Goal: Use online tool/utility: Utilize a website feature to perform a specific function

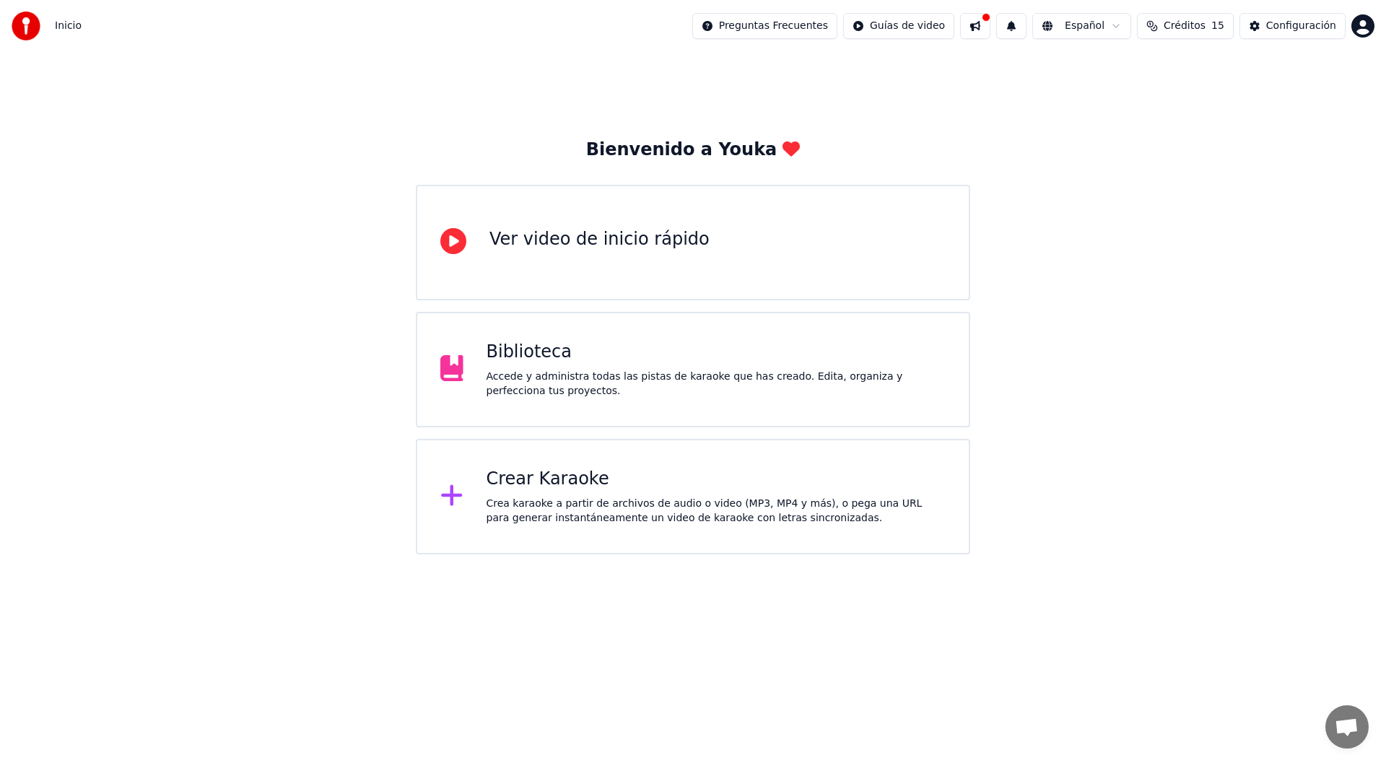
click at [770, 473] on div "Crear Karaoke" at bounding box center [717, 479] width 460 height 23
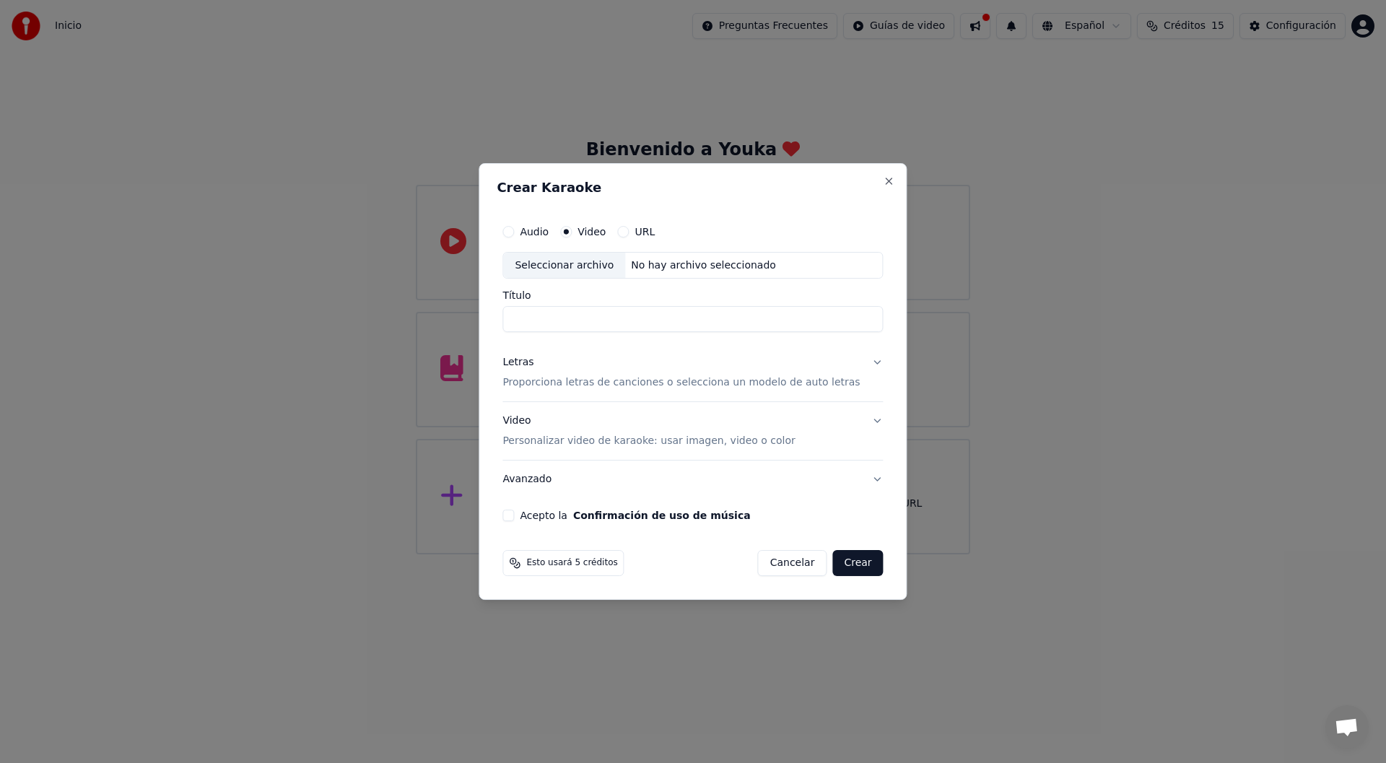
click at [596, 234] on label "Video" at bounding box center [592, 232] width 28 height 10
click at [572, 234] on button "Video" at bounding box center [566, 232] width 12 height 12
click at [598, 227] on label "Video" at bounding box center [592, 232] width 28 height 10
click at [572, 226] on button "Video" at bounding box center [566, 232] width 12 height 12
click at [601, 264] on div "Seleccionar archivo" at bounding box center [564, 266] width 122 height 26
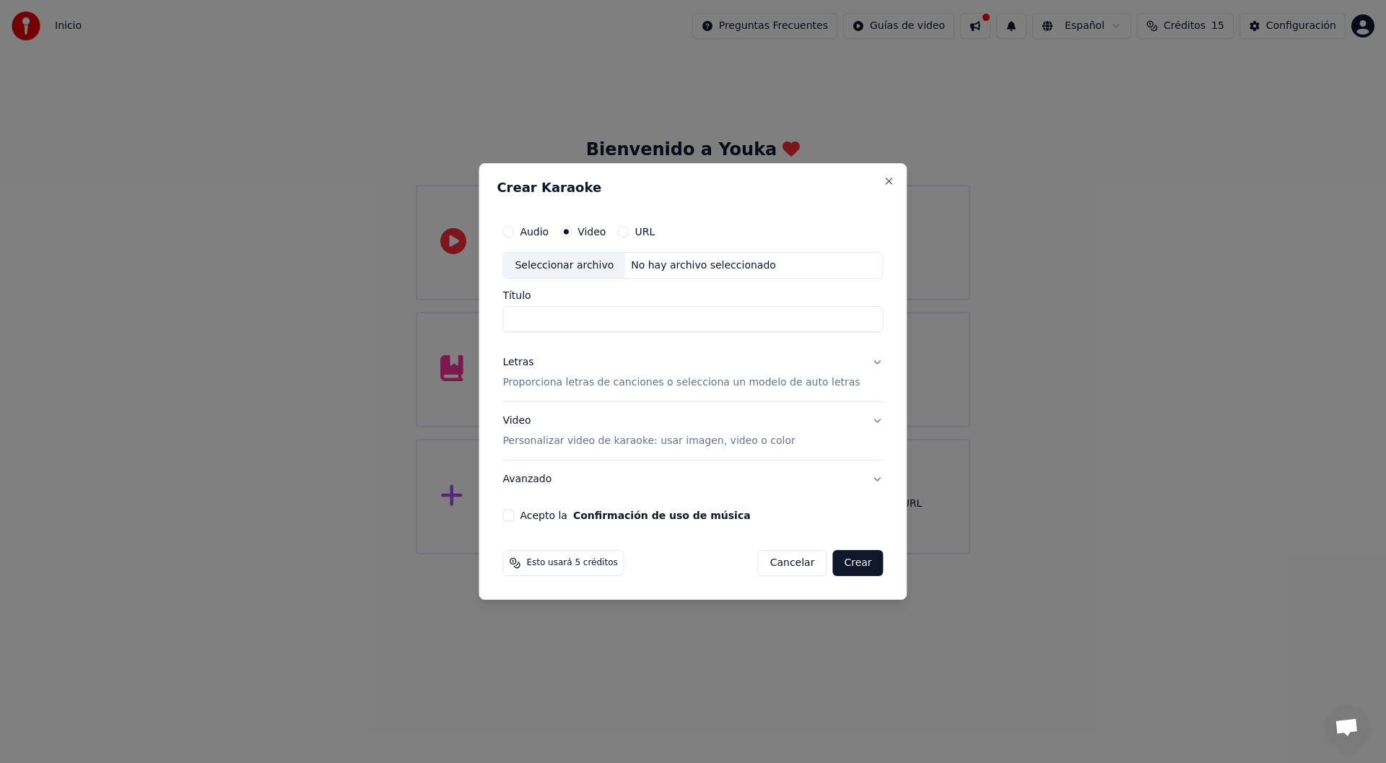
click at [549, 227] on label "Audio" at bounding box center [534, 232] width 29 height 10
click at [514, 227] on button "Audio" at bounding box center [508, 232] width 12 height 12
click at [562, 238] on div "Audio Video URL" at bounding box center [692, 231] width 380 height 29
click at [566, 269] on div "Seleccionar archivo" at bounding box center [564, 266] width 122 height 26
type input "**********"
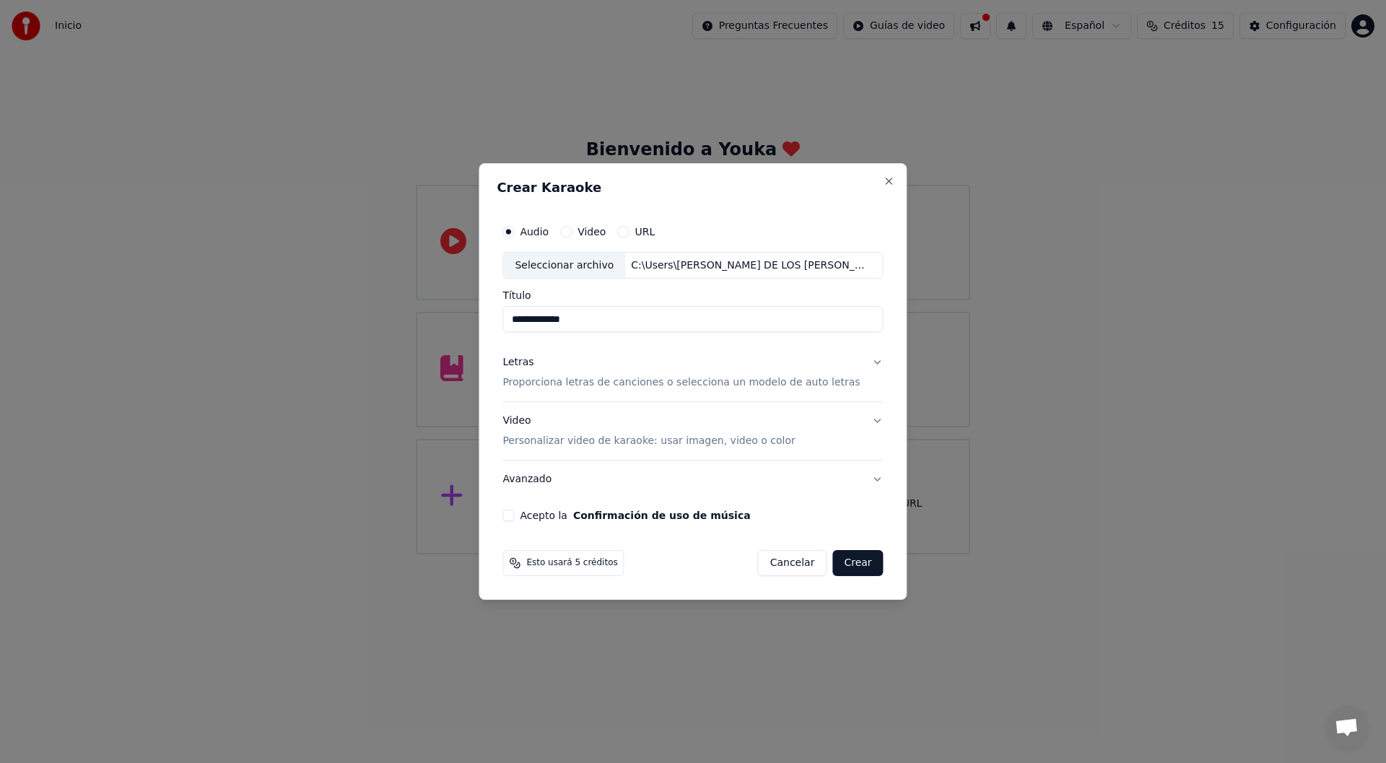
drag, startPoint x: 656, startPoint y: 313, endPoint x: 444, endPoint y: 303, distance: 211.8
click at [444, 303] on body "**********" at bounding box center [693, 277] width 1386 height 554
click at [569, 440] on p "Personalizar video de karaoke: usar imagen, video o color" at bounding box center [648, 441] width 292 height 14
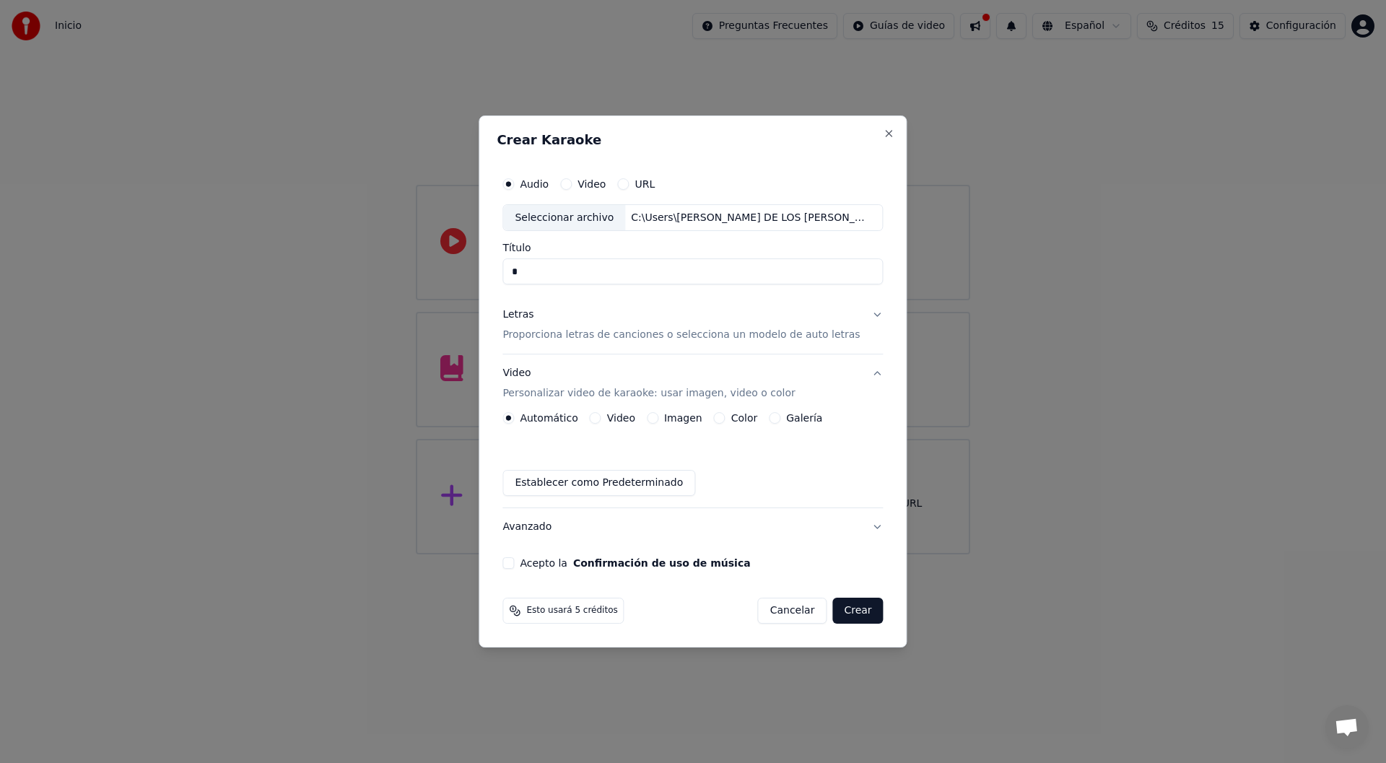
click at [700, 418] on label "Imagen" at bounding box center [683, 418] width 38 height 10
click at [658, 418] on button "Imagen" at bounding box center [653, 418] width 12 height 12
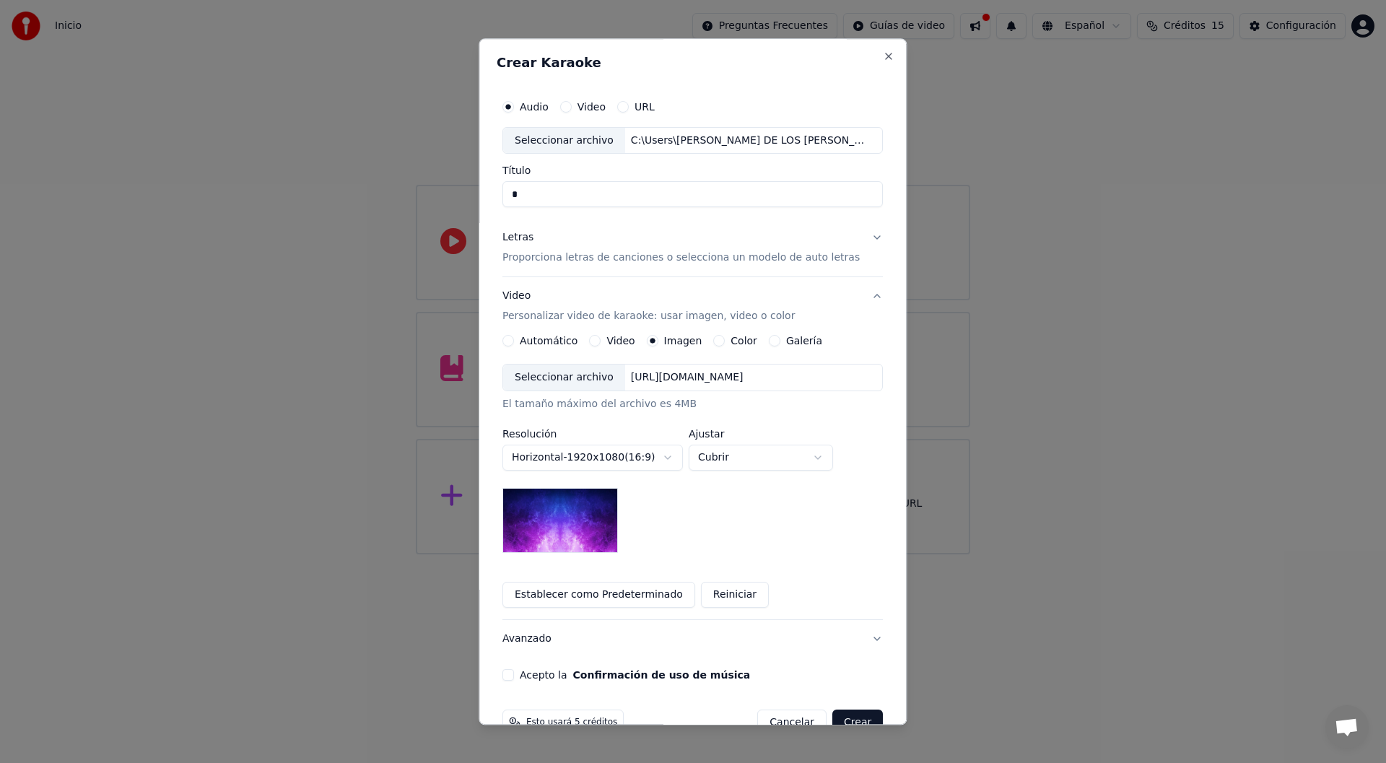
click at [575, 450] on body "**********" at bounding box center [693, 277] width 1386 height 554
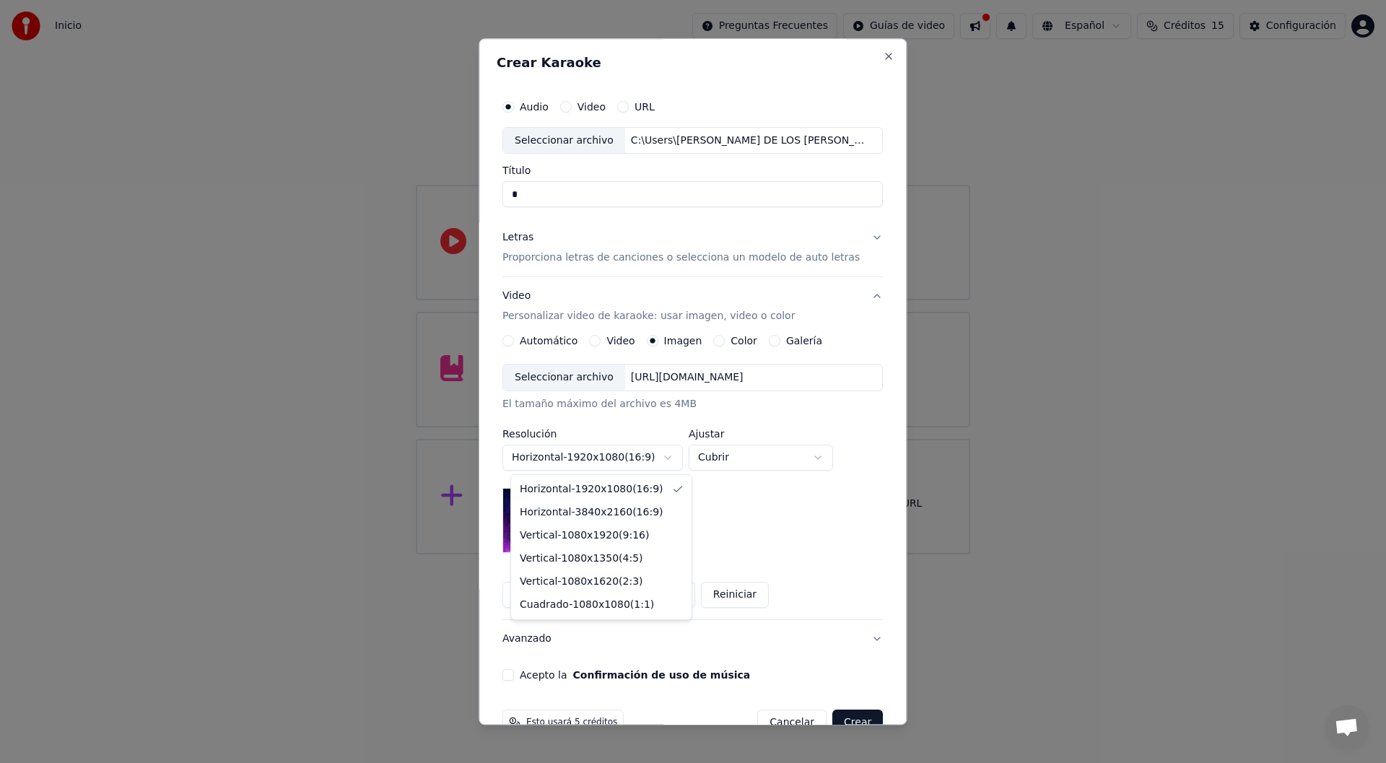
click at [575, 450] on body "**********" at bounding box center [693, 277] width 1386 height 554
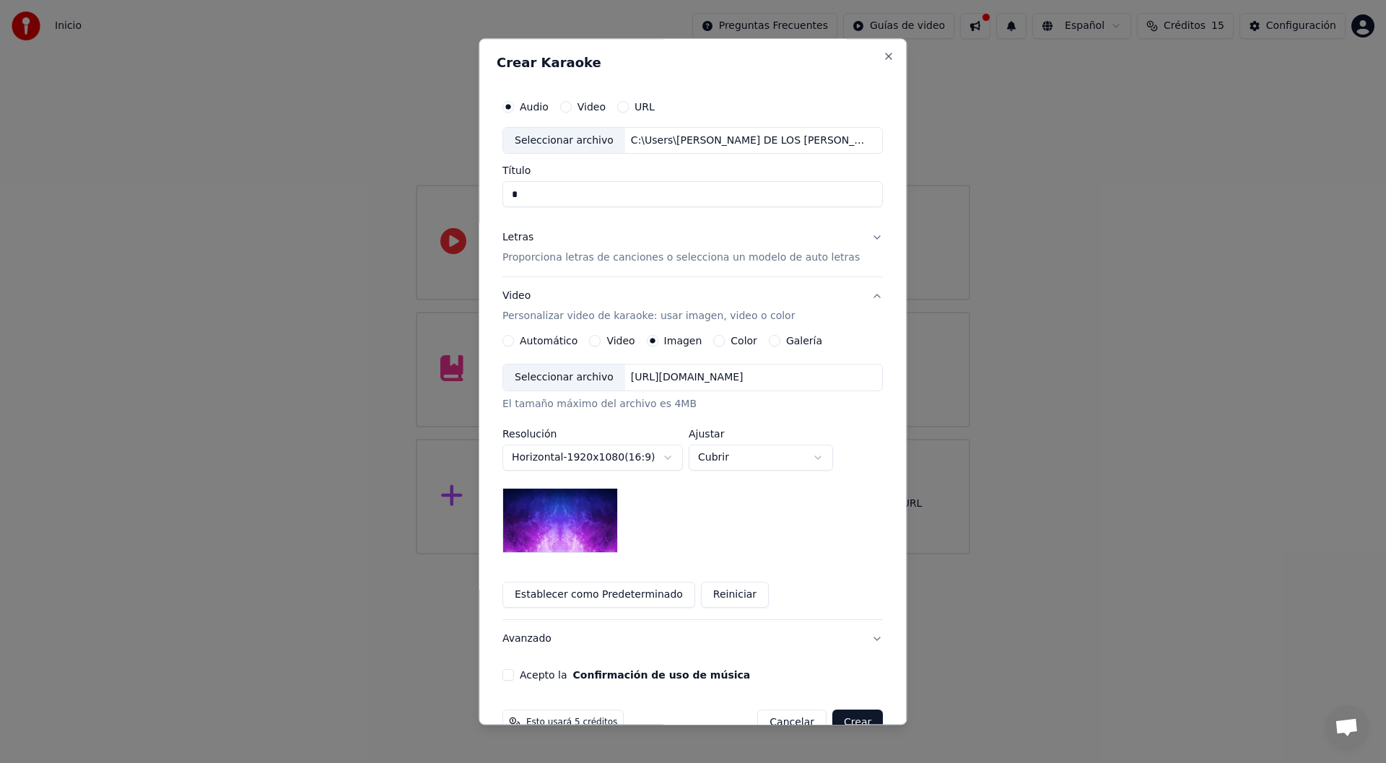
click at [565, 382] on div "Seleccionar archivo" at bounding box center [564, 378] width 122 height 26
click at [772, 196] on input "Título" at bounding box center [692, 195] width 380 height 26
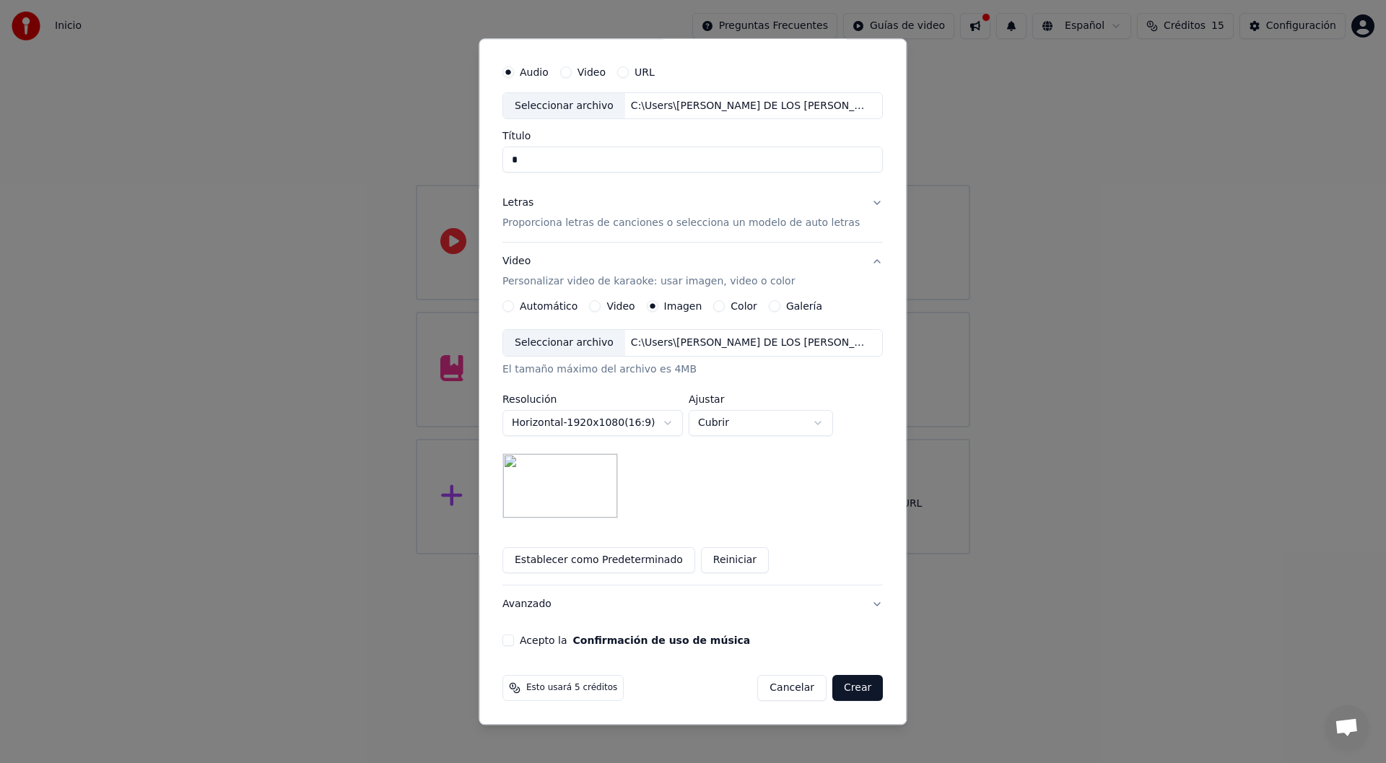
click at [598, 224] on p "Proporciona letras de canciones o selecciona un modelo de auto letras" at bounding box center [680, 224] width 357 height 14
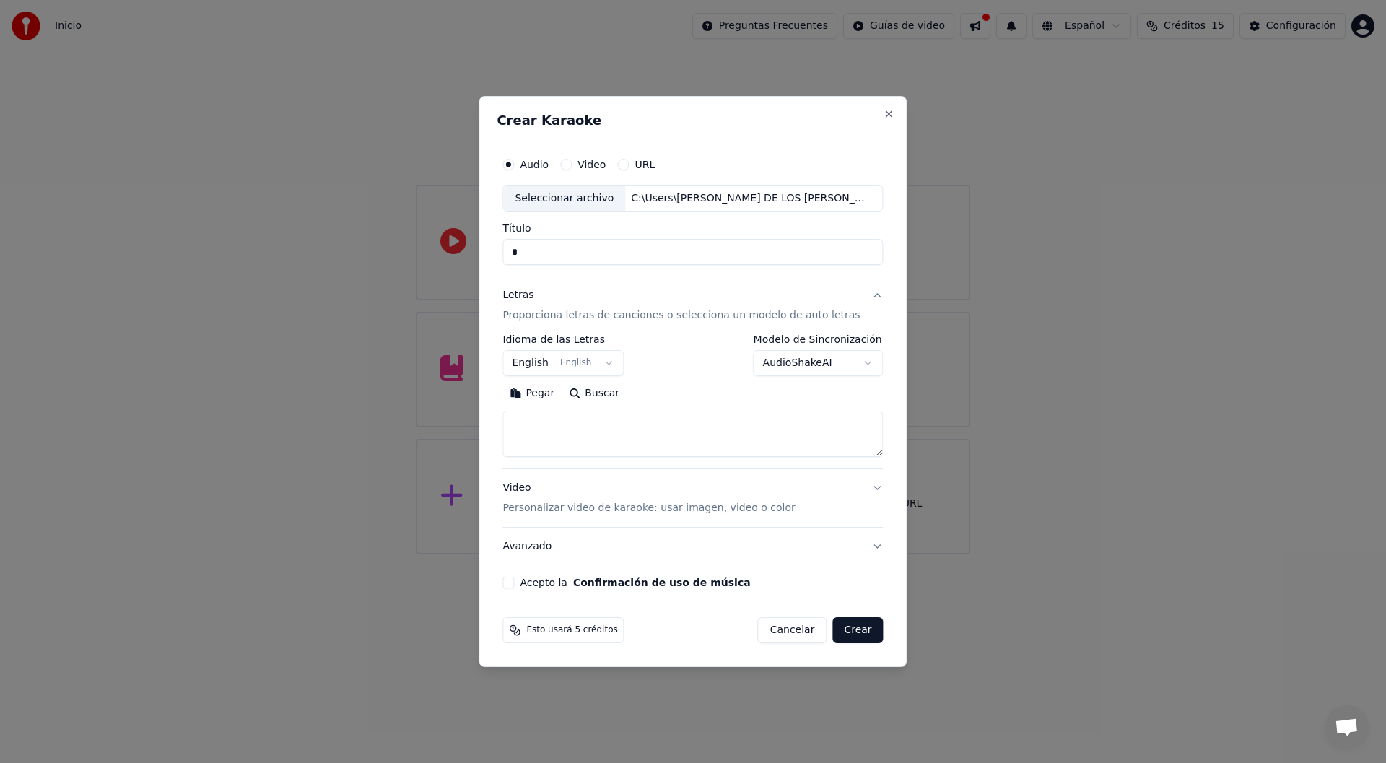
click at [574, 321] on p "Proporciona letras de canciones o selecciona un modelo de auto letras" at bounding box center [680, 316] width 357 height 14
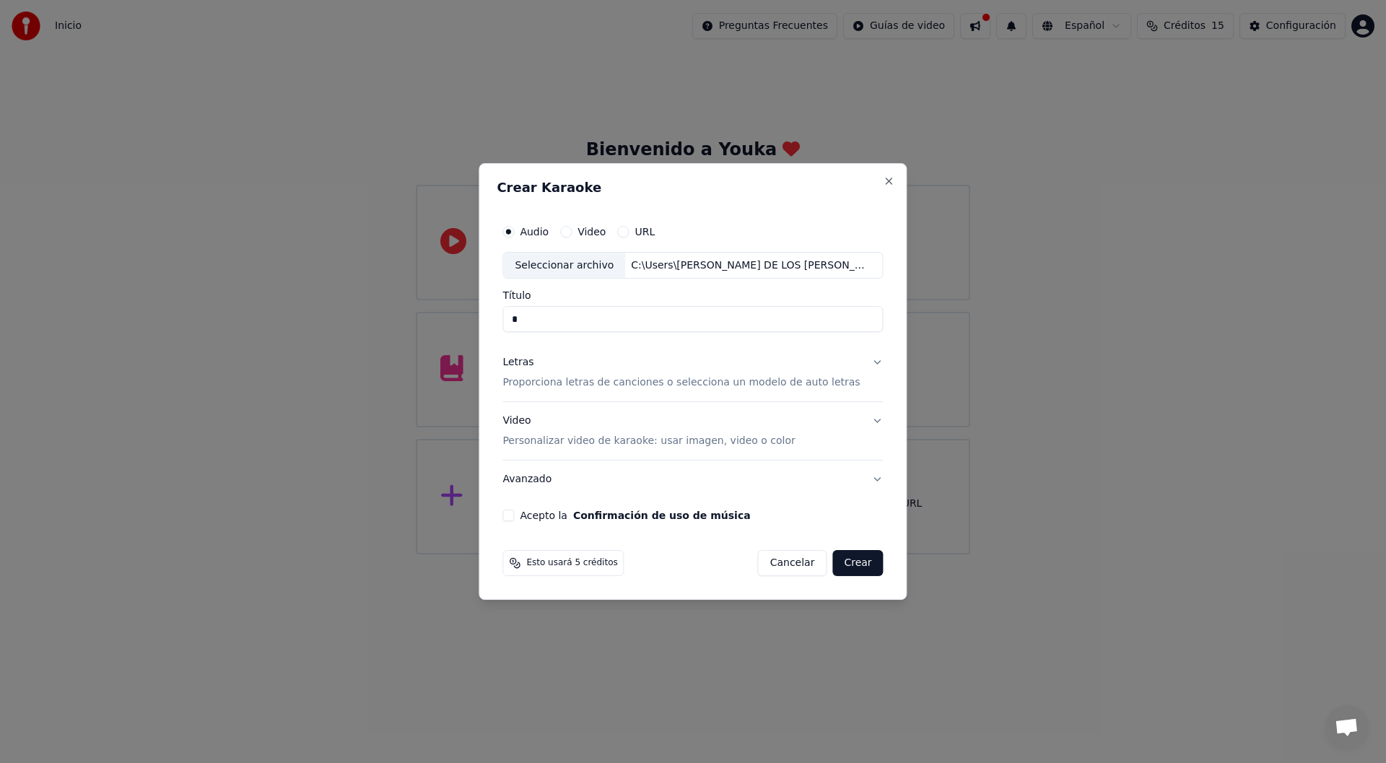
click at [580, 386] on p "Proporciona letras de canciones o selecciona un modelo de auto letras" at bounding box center [680, 383] width 357 height 14
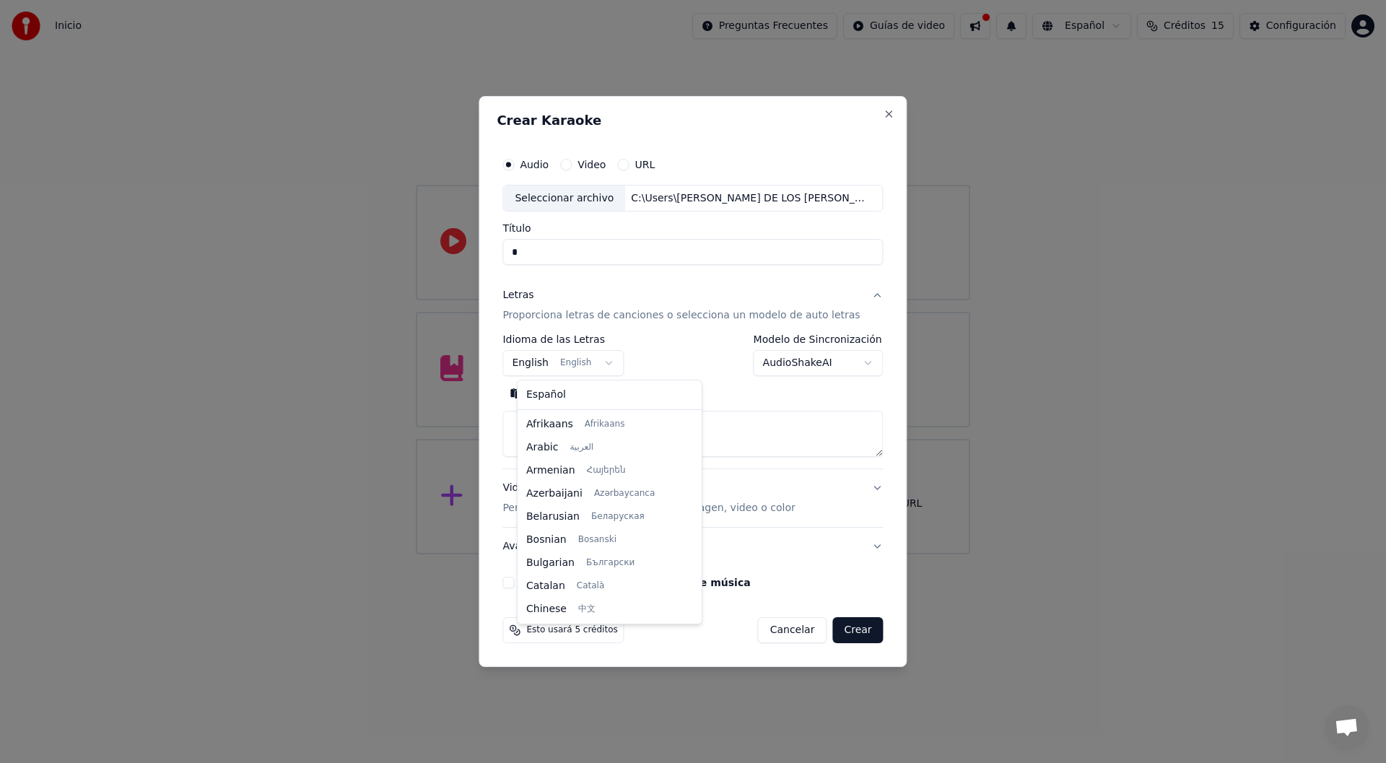
click at [580, 367] on body "**********" at bounding box center [693, 277] width 1386 height 554
select select "**"
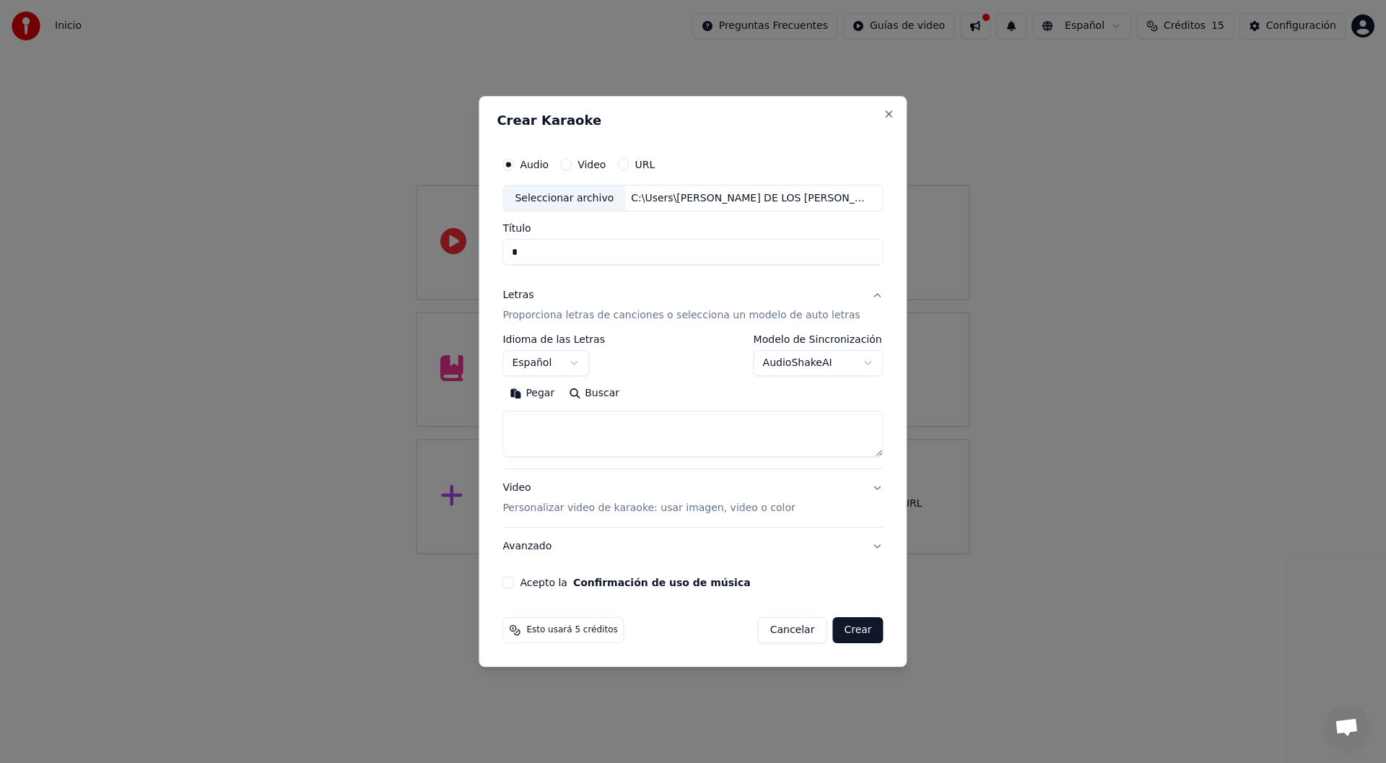
drag, startPoint x: 773, startPoint y: 123, endPoint x: 744, endPoint y: 139, distance: 33.6
click at [773, 123] on h2 "Crear Karaoke" at bounding box center [693, 120] width 392 height 13
click at [557, 430] on textarea at bounding box center [692, 435] width 380 height 46
click at [542, 389] on button "Pegar" at bounding box center [531, 394] width 59 height 23
click at [839, 630] on button "Crear" at bounding box center [857, 630] width 51 height 26
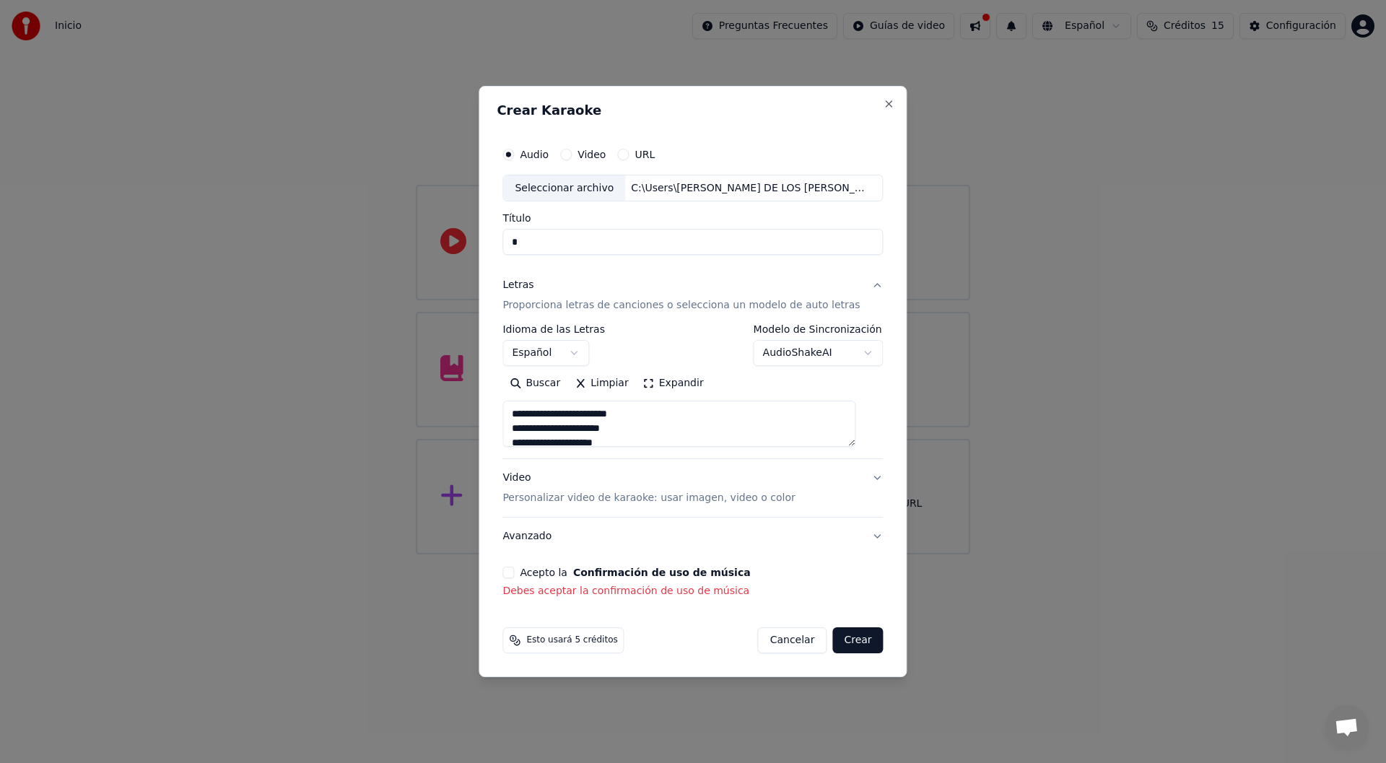
click at [510, 572] on div "**********" at bounding box center [693, 382] width 428 height 592
click at [514, 577] on button "Acepto la Confirmación de uso de música" at bounding box center [508, 573] width 12 height 12
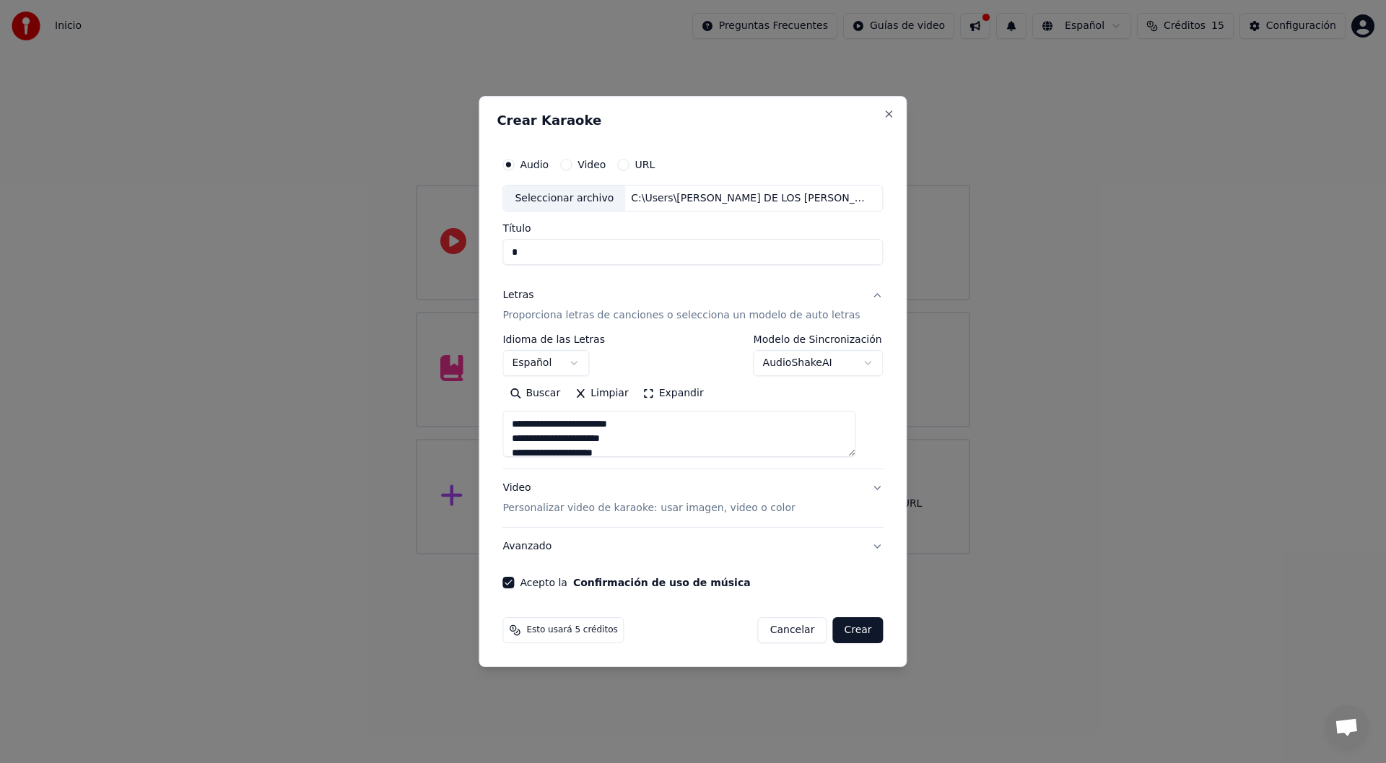
click at [858, 632] on button "Crear" at bounding box center [857, 630] width 51 height 26
click at [839, 632] on button "Crear" at bounding box center [857, 630] width 51 height 26
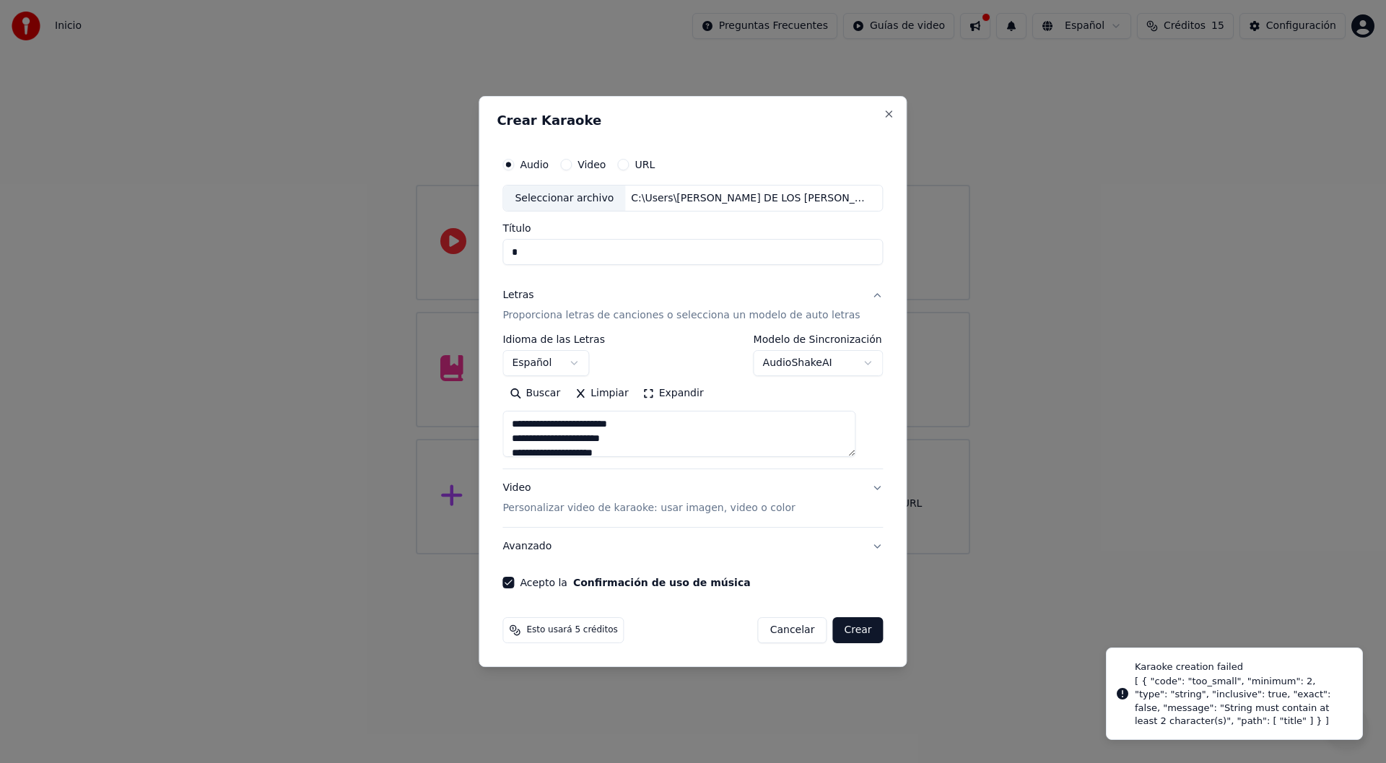
type textarea "**********"
click at [542, 243] on input "Título" at bounding box center [692, 253] width 380 height 26
type textarea "**********"
click at [860, 632] on button "Crear" at bounding box center [857, 630] width 51 height 26
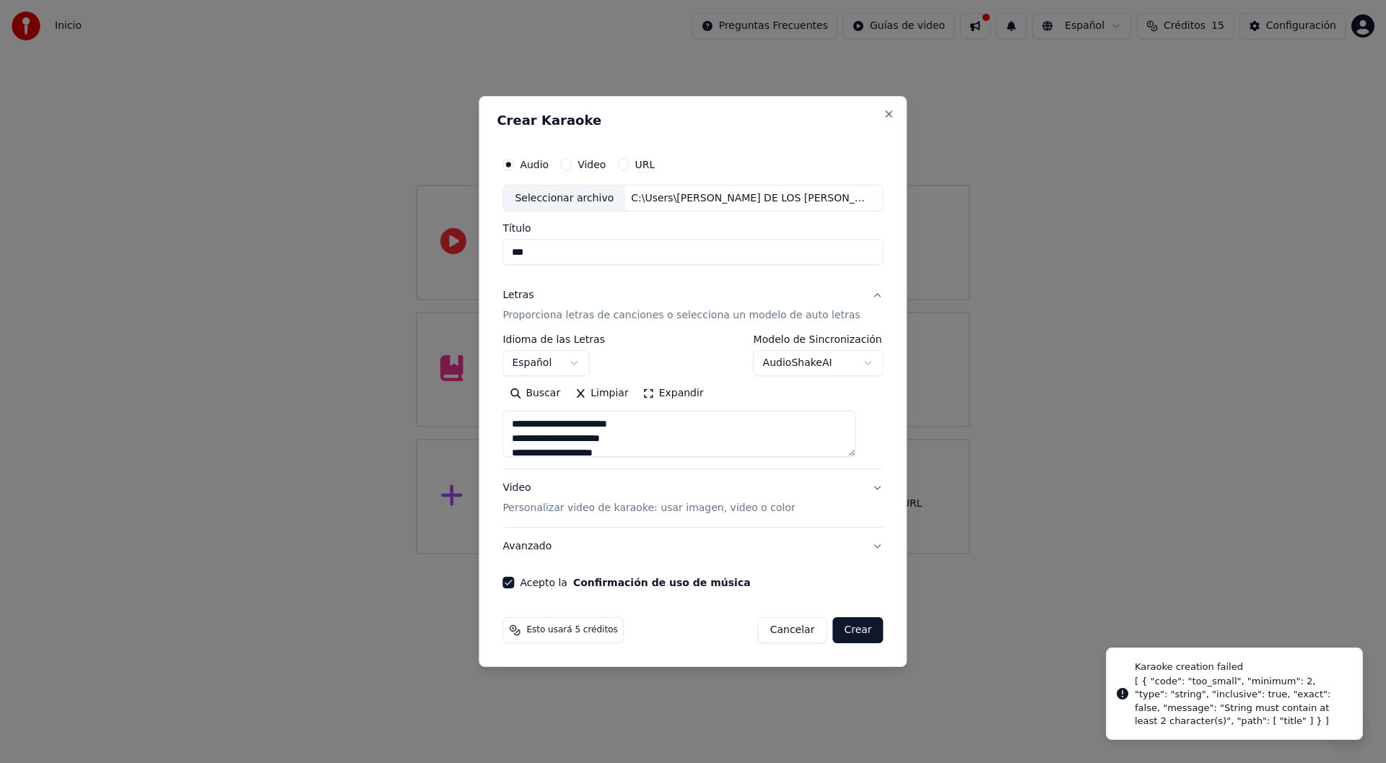
type textarea "**********"
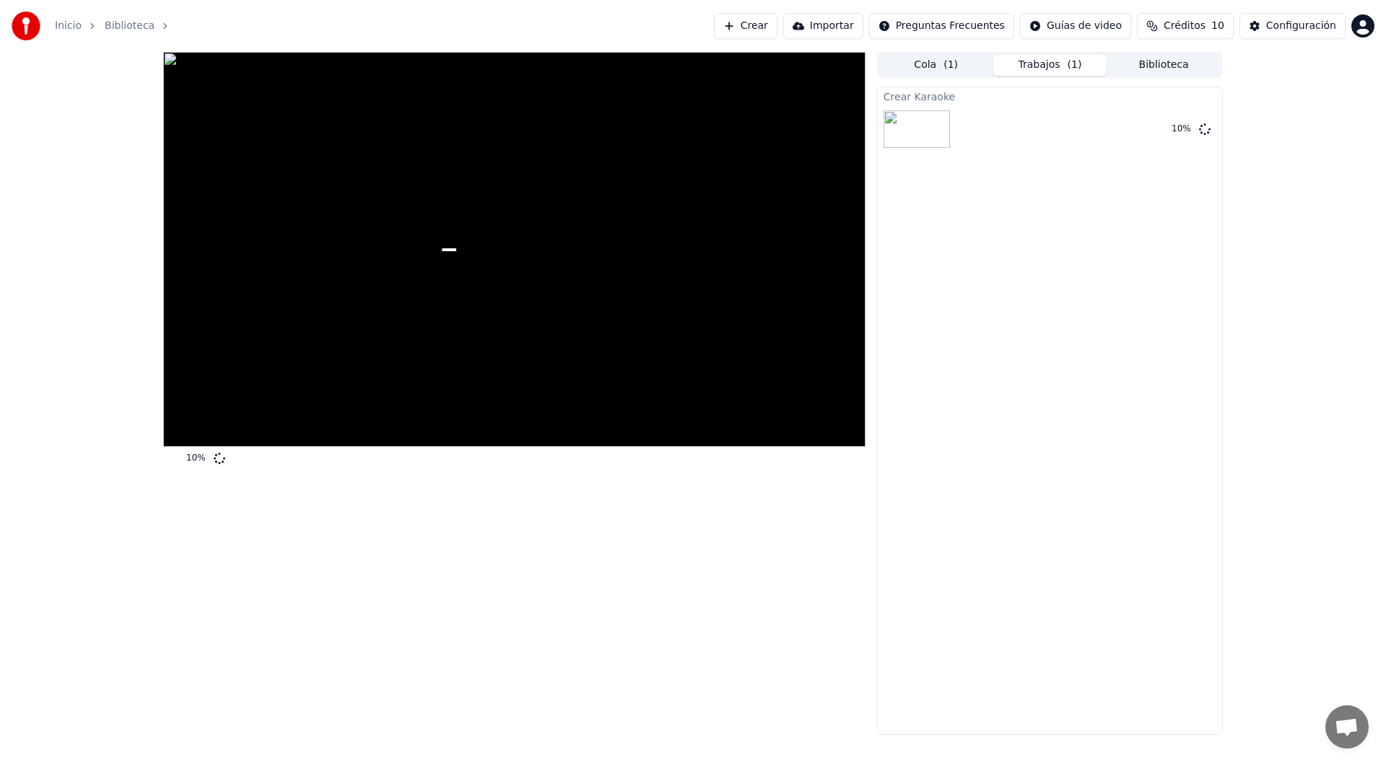
click at [782, 499] on div "10 %" at bounding box center [514, 393] width 702 height 683
click at [517, 535] on div "13 %" at bounding box center [514, 393] width 702 height 683
click at [613, 632] on div "18 %" at bounding box center [514, 393] width 702 height 683
click at [539, 547] on div "20 %" at bounding box center [514, 393] width 702 height 683
click at [534, 589] on div "20 %" at bounding box center [514, 393] width 702 height 683
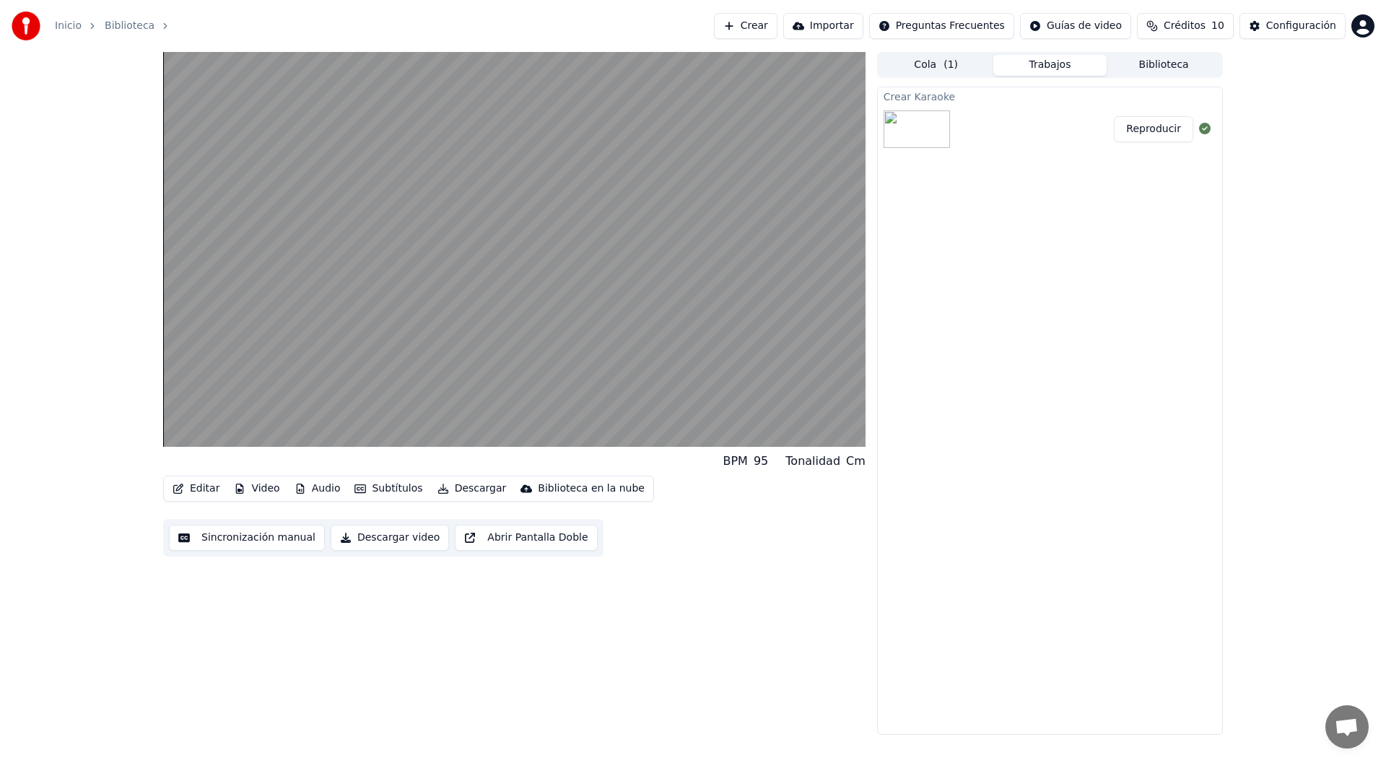
drag, startPoint x: 863, startPoint y: 603, endPoint x: 858, endPoint y: 595, distance: 9.4
click at [858, 595] on div "BPM 95 Tonalidad Cm Editar Video Audio Subtítulos Descargar Biblioteca en la nu…" at bounding box center [514, 393] width 702 height 683
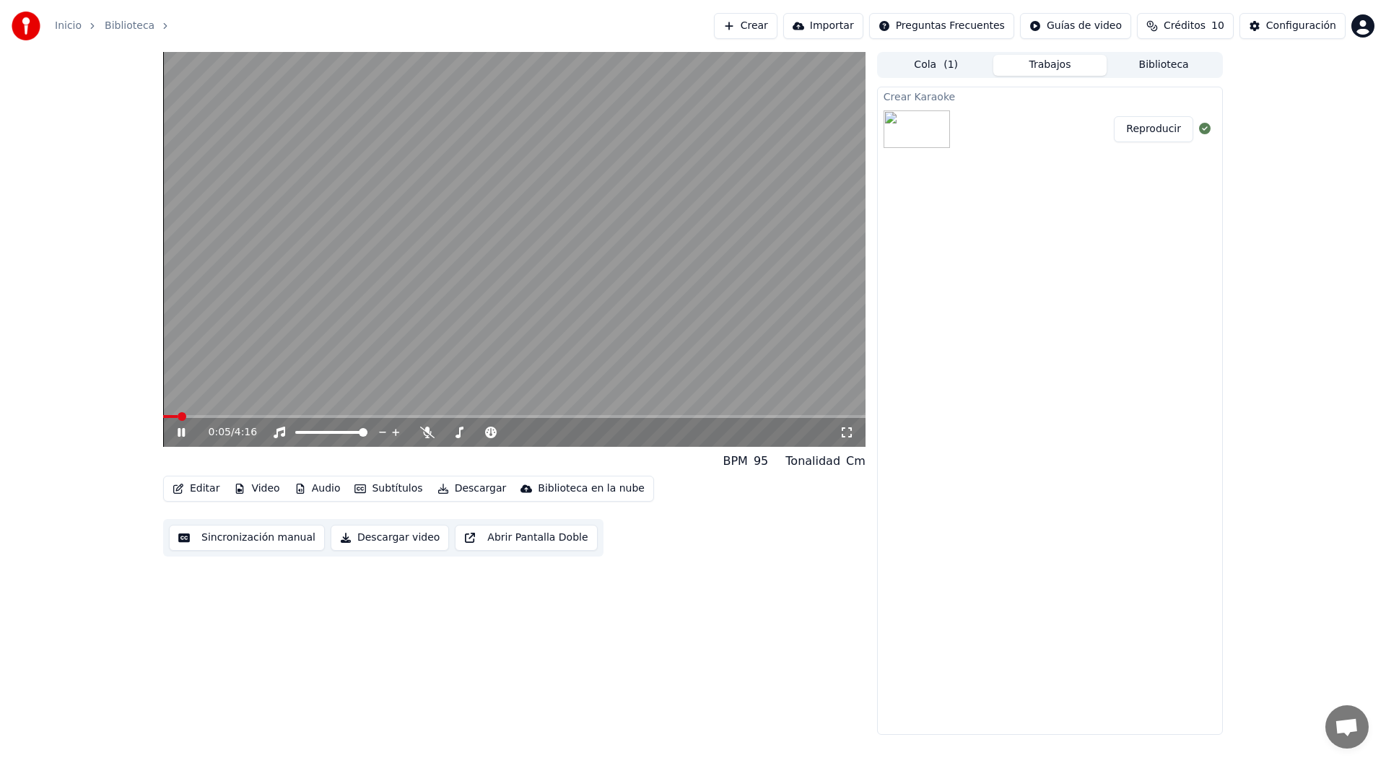
drag, startPoint x: 170, startPoint y: 414, endPoint x: 158, endPoint y: 414, distance: 12.3
click at [158, 414] on div "0:05 / 4:16 BPM 95 Tonalidad Cm Editar Video Audio Subtítulos Descargar Bibliot…" at bounding box center [693, 393] width 1083 height 683
drag, startPoint x: 173, startPoint y: 414, endPoint x: 162, endPoint y: 422, distance: 14.0
click at [162, 422] on div "0:05 / 4:16 BPM 95 Tonalidad Cm Editar Video Audio Subtítulos Descargar Bibliot…" at bounding box center [693, 393] width 1083 height 683
click at [167, 419] on div "0:06 / 4:16" at bounding box center [514, 432] width 702 height 29
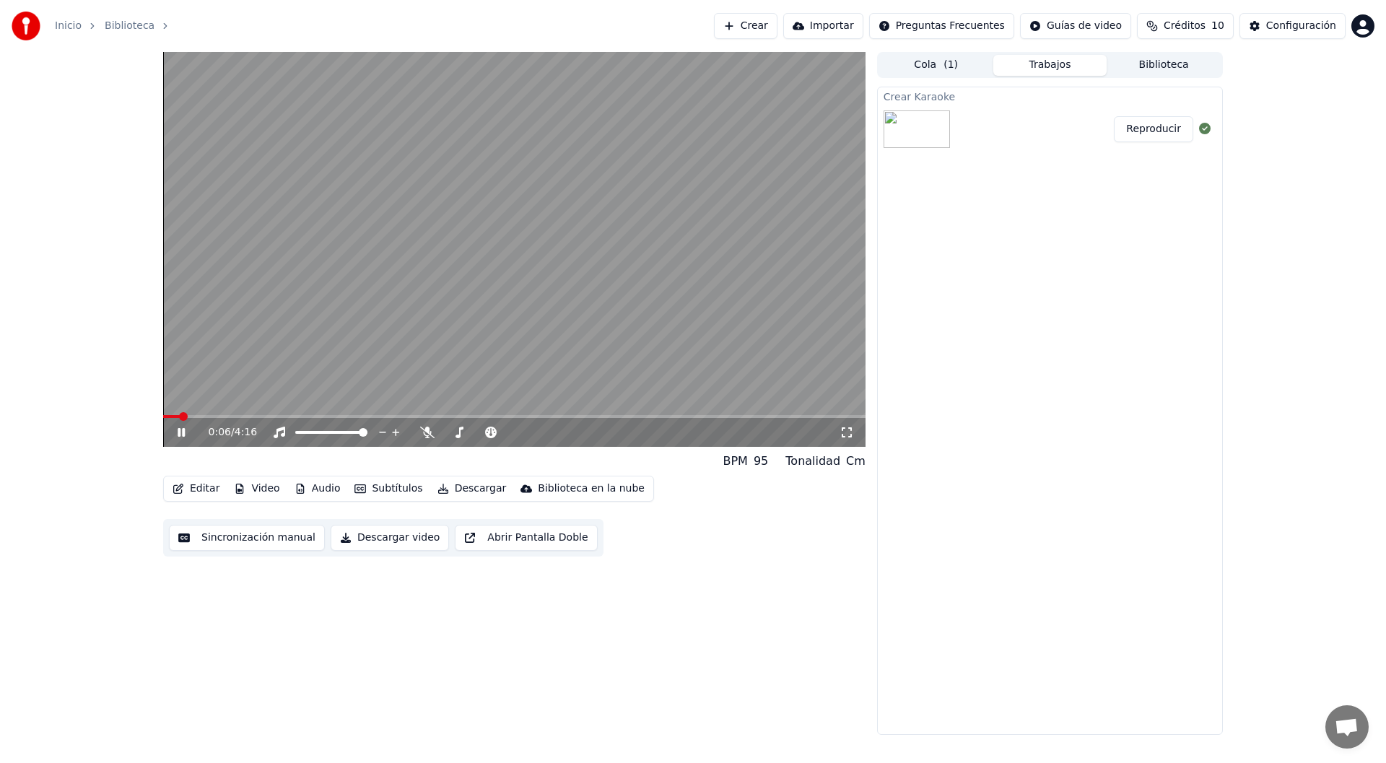
click at [167, 417] on span at bounding box center [171, 416] width 17 height 3
click at [163, 414] on span at bounding box center [167, 416] width 9 height 9
click at [479, 304] on video at bounding box center [514, 249] width 702 height 395
click at [381, 539] on button "Descargar video" at bounding box center [390, 538] width 118 height 26
click at [1161, 131] on button "Mostrar" at bounding box center [1162, 129] width 64 height 26
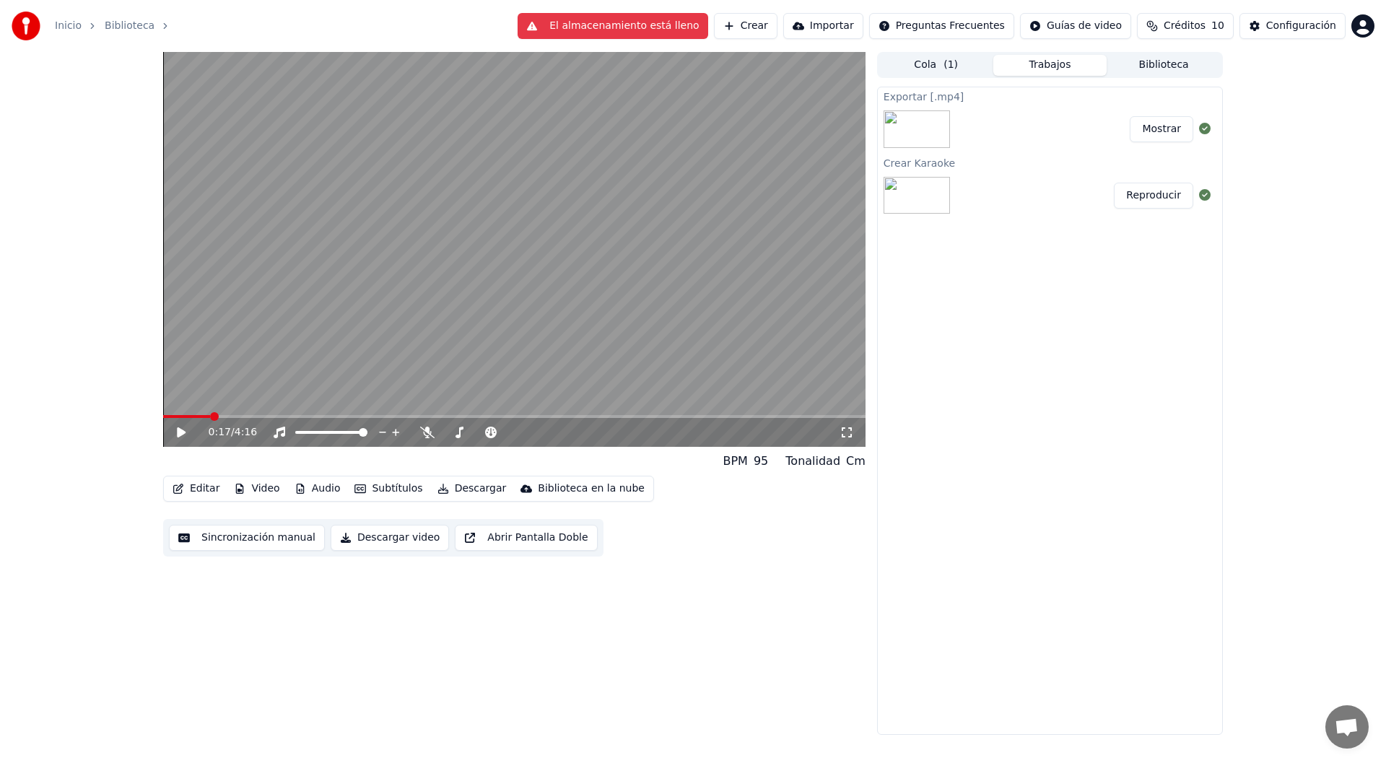
click at [315, 492] on button "Audio" at bounding box center [318, 489] width 58 height 20
click at [77, 29] on link "Inicio" at bounding box center [68, 26] width 27 height 14
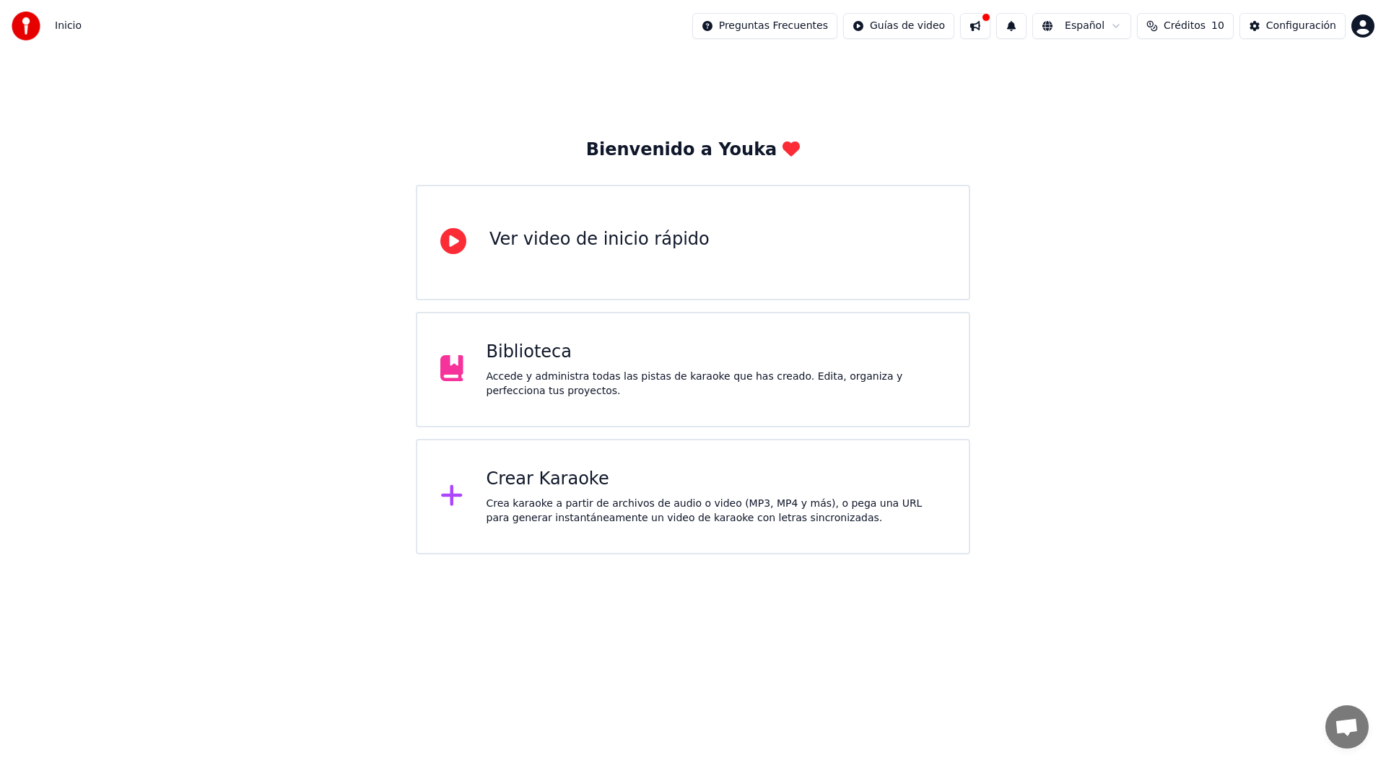
click at [600, 488] on div "Crear Karaoke" at bounding box center [717, 479] width 460 height 23
click at [422, 96] on div "Bienvenido a Youka Ver video de inicio rápido Biblioteca Accede y administra to…" at bounding box center [693, 303] width 1386 height 502
click at [648, 524] on div "Crea karaoke a partir de archivos de audio o video (MP3, MP4 y más), o pega una…" at bounding box center [717, 511] width 460 height 29
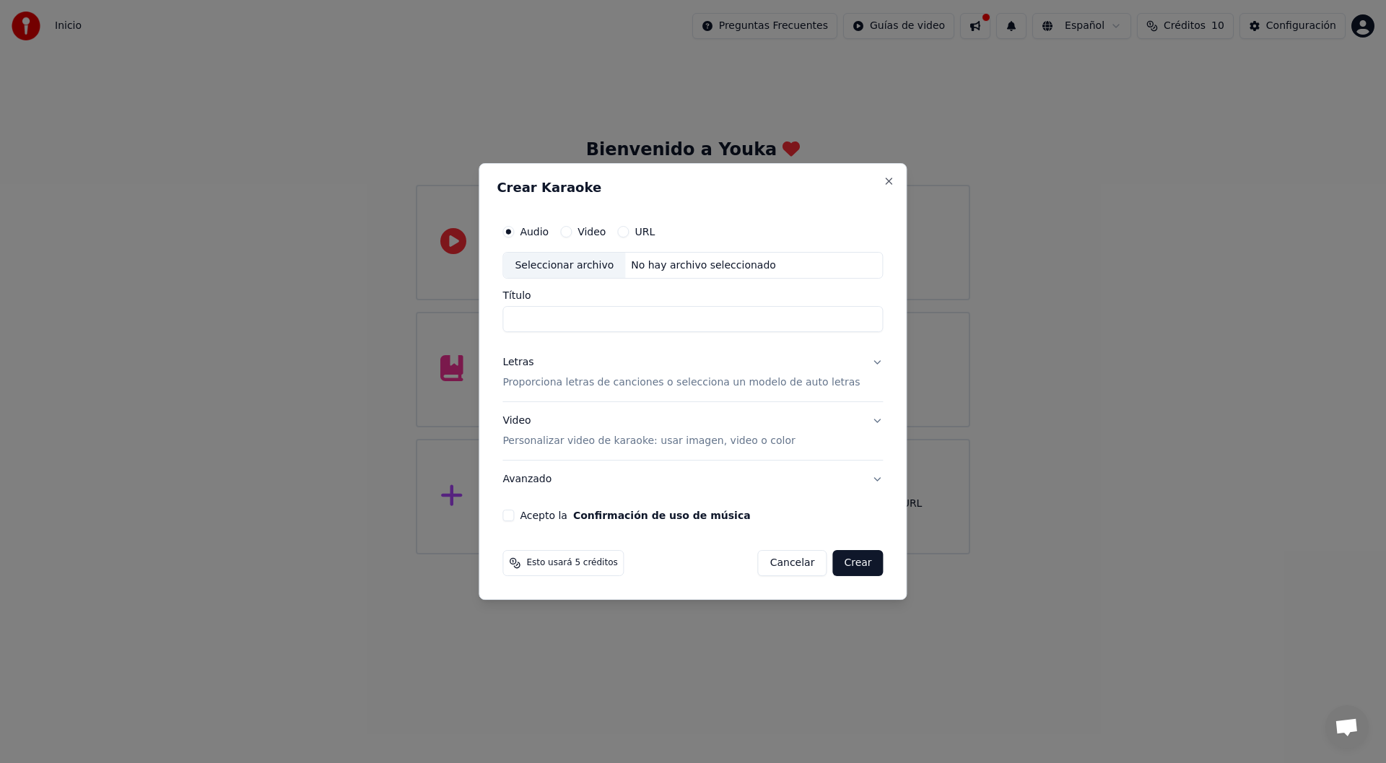
click at [572, 237] on button "Video" at bounding box center [566, 232] width 12 height 12
click at [549, 232] on label "Audio" at bounding box center [534, 232] width 29 height 10
click at [514, 232] on button "Audio" at bounding box center [508, 232] width 12 height 12
click at [567, 256] on div "Seleccionar archivo" at bounding box center [564, 266] width 122 height 26
type input "****"
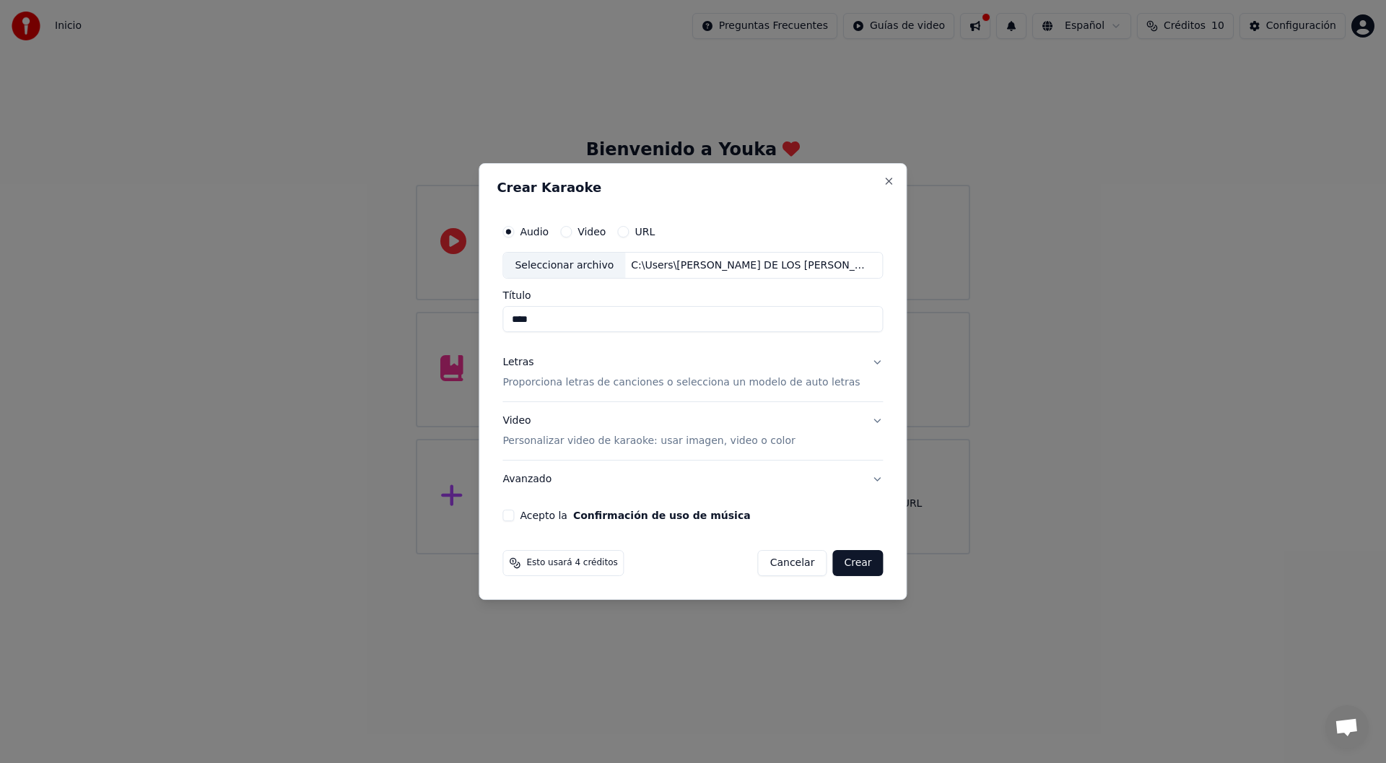
click at [577, 256] on div "Seleccionar archivo" at bounding box center [564, 266] width 122 height 26
